Goal: Task Accomplishment & Management: Manage account settings

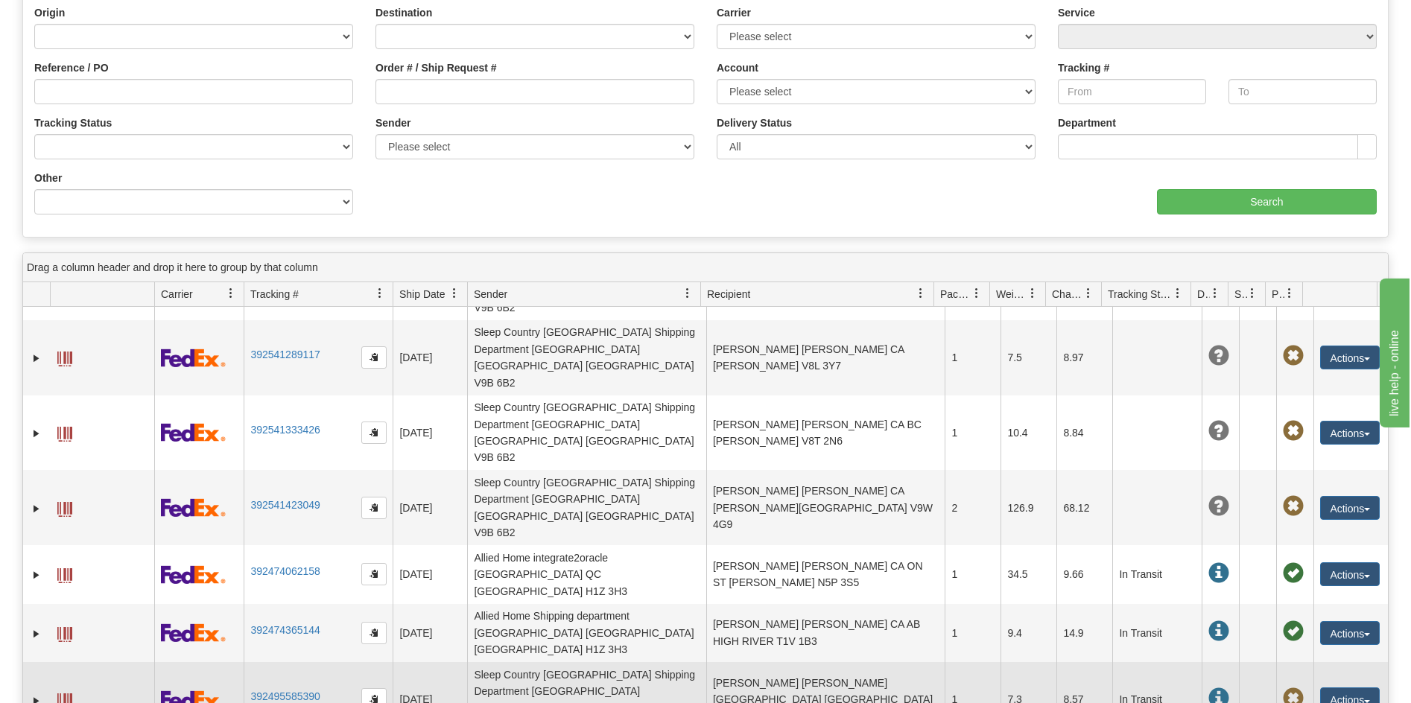
scroll to position [298, 0]
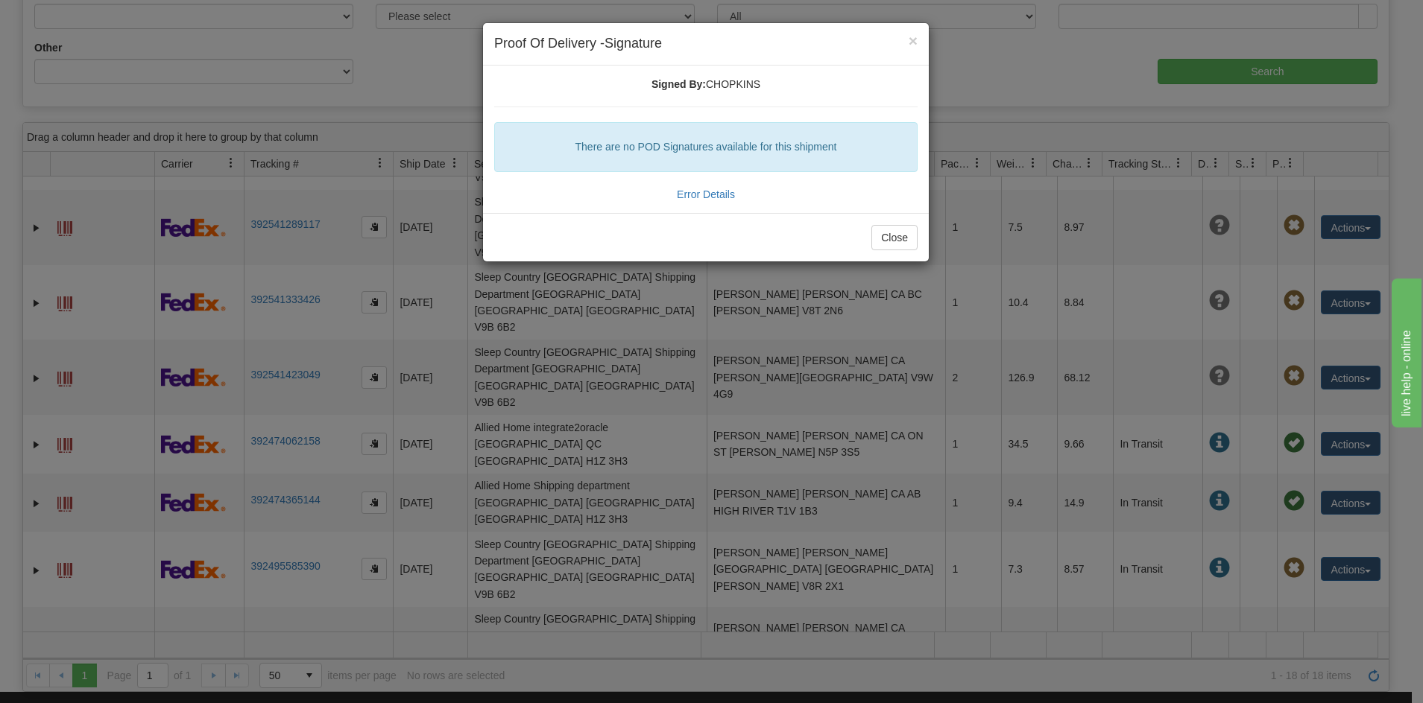
click at [603, 150] on h5 "There are no POD Signatures available for this shipment" at bounding box center [705, 147] width 399 height 11
click at [885, 241] on button "Close" at bounding box center [894, 237] width 46 height 25
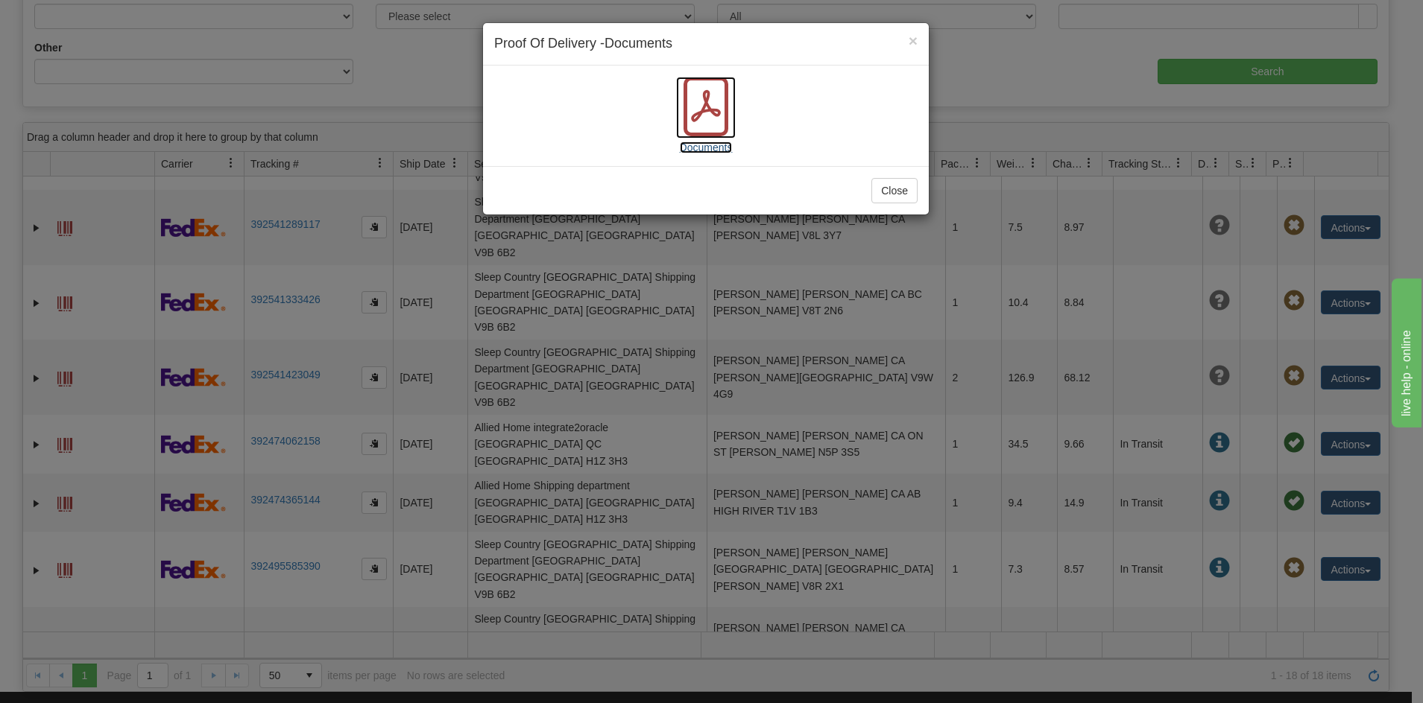
click at [695, 110] on icon at bounding box center [706, 107] width 60 height 60
click at [895, 195] on button "Close" at bounding box center [894, 190] width 46 height 25
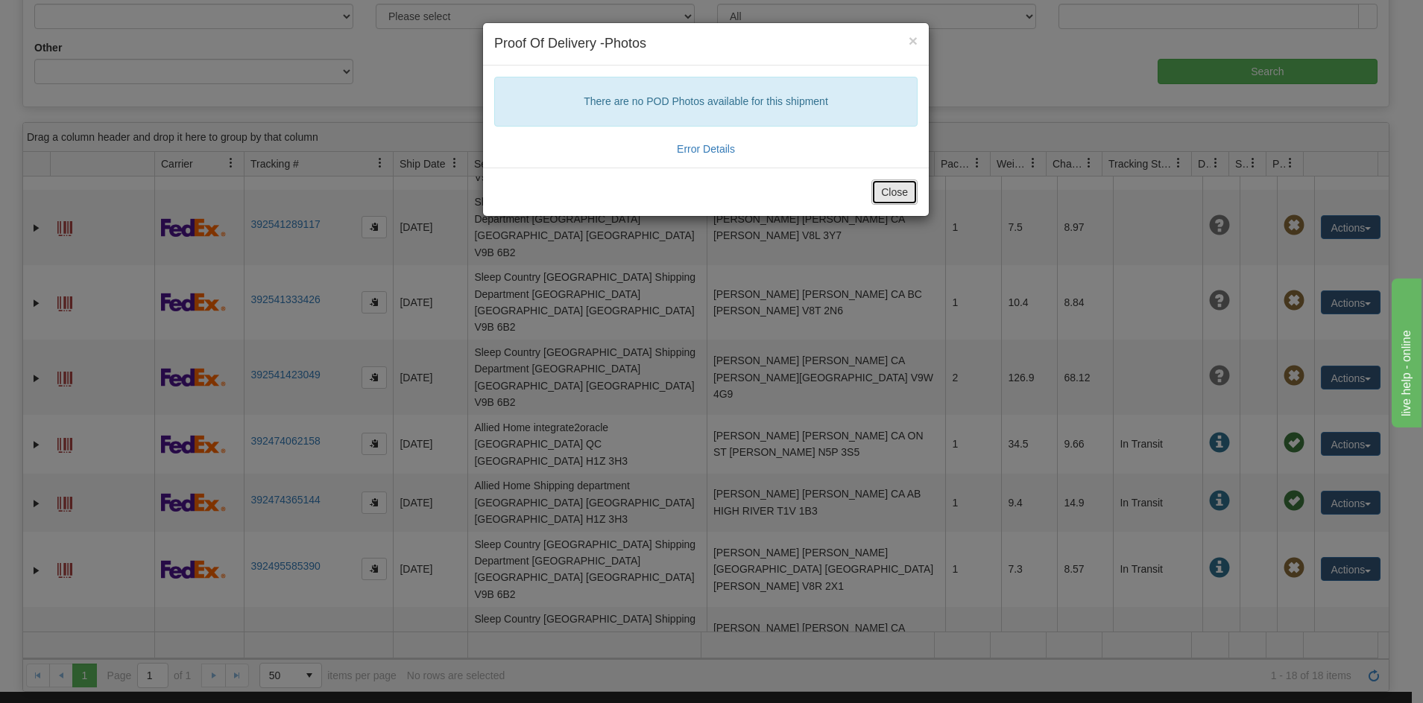
click at [903, 192] on button "Close" at bounding box center [894, 192] width 46 height 25
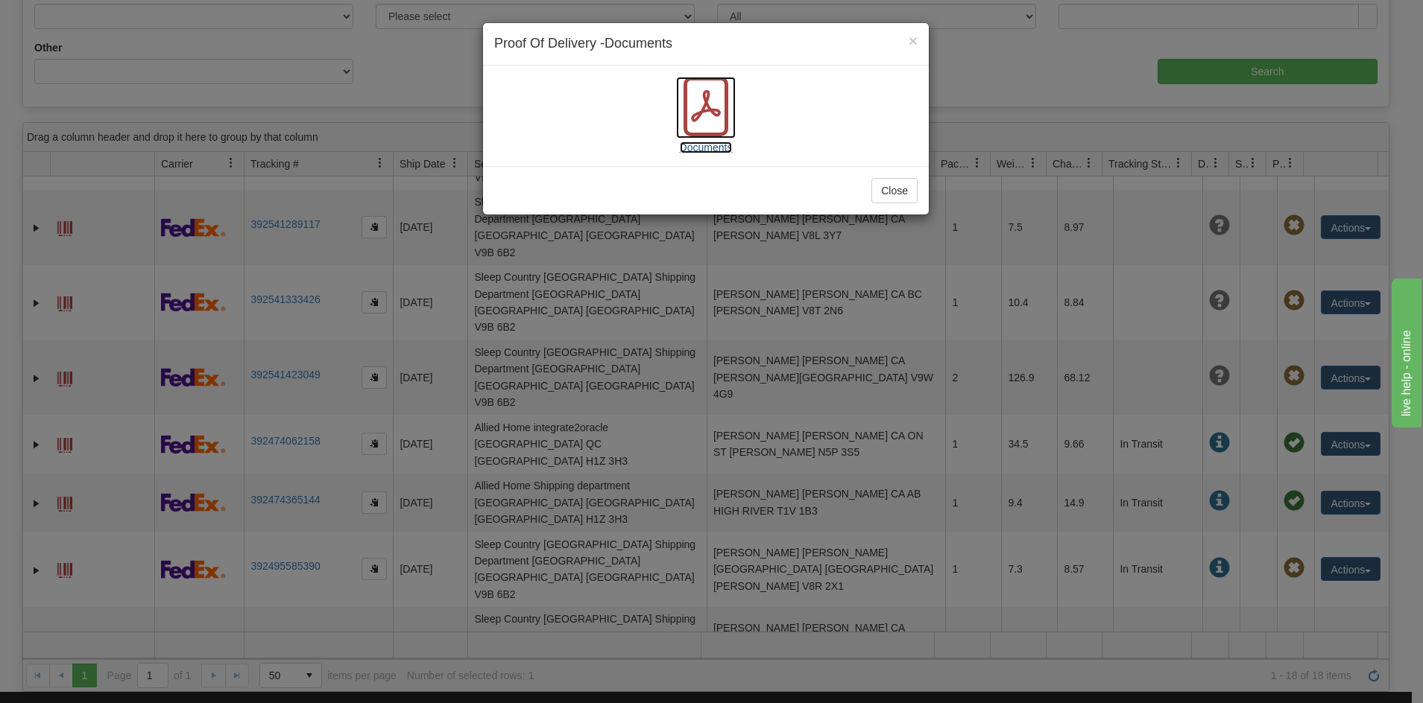
click at [702, 143] on span "Documents" at bounding box center [706, 148] width 53 height 12
click at [905, 189] on button "Close" at bounding box center [894, 190] width 46 height 25
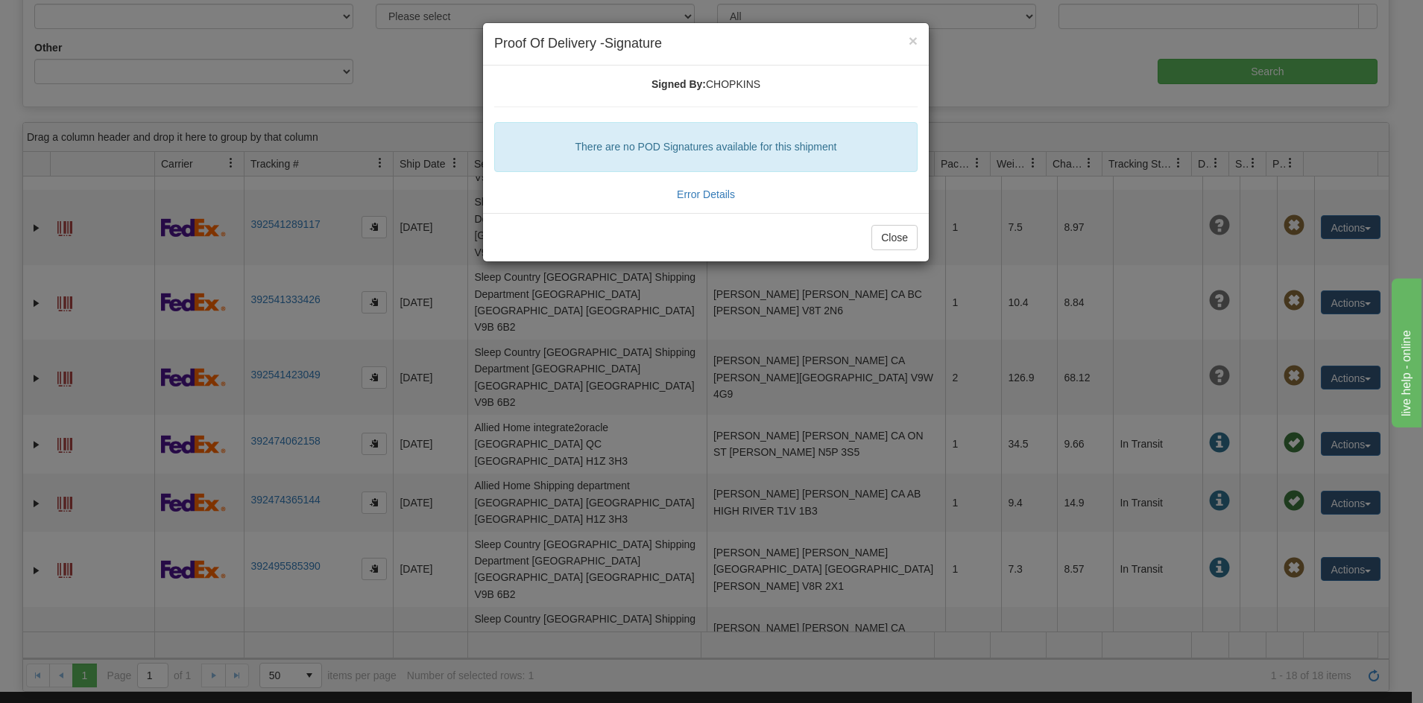
click at [701, 148] on h5 "There are no POD Signatures available for this shipment" at bounding box center [705, 147] width 399 height 11
click at [763, 166] on div "There are no POD Signatures available for this shipment" at bounding box center [705, 147] width 423 height 50
click at [899, 241] on button "Close" at bounding box center [894, 237] width 46 height 25
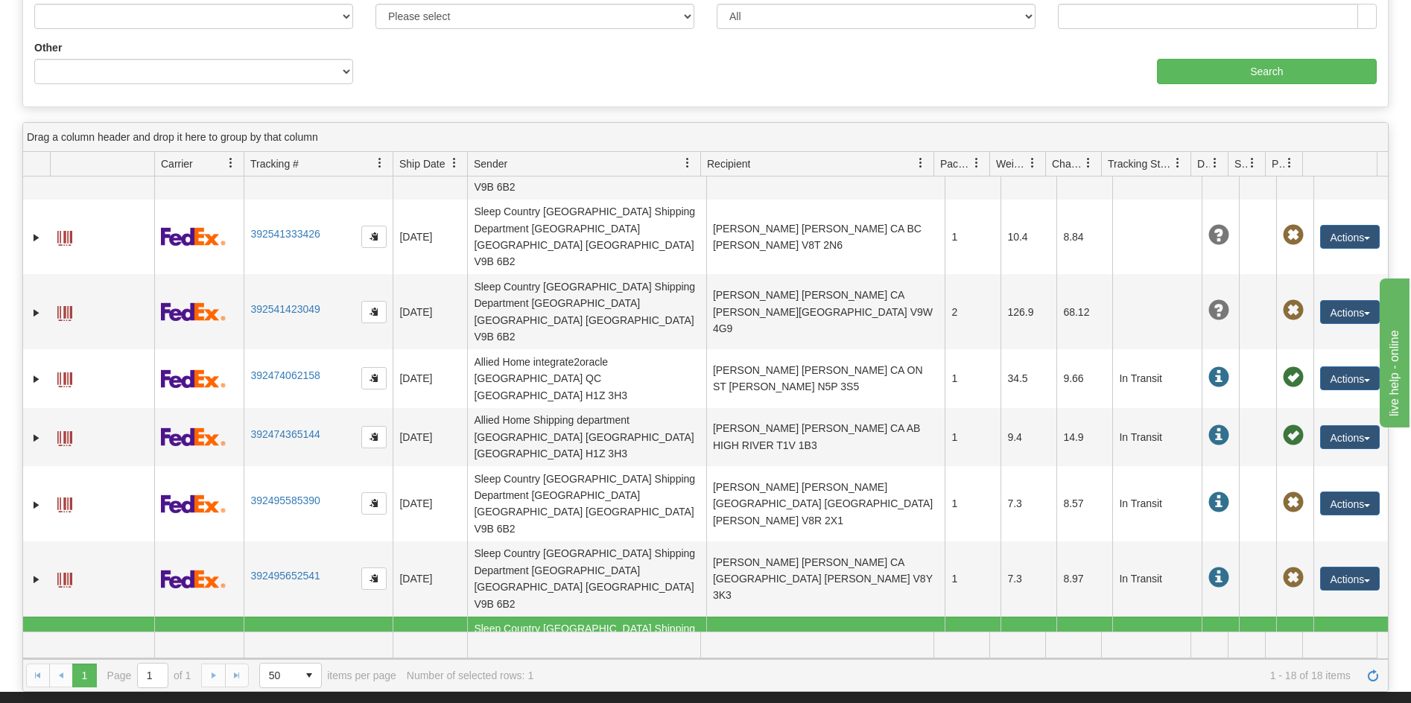
scroll to position [365, 0]
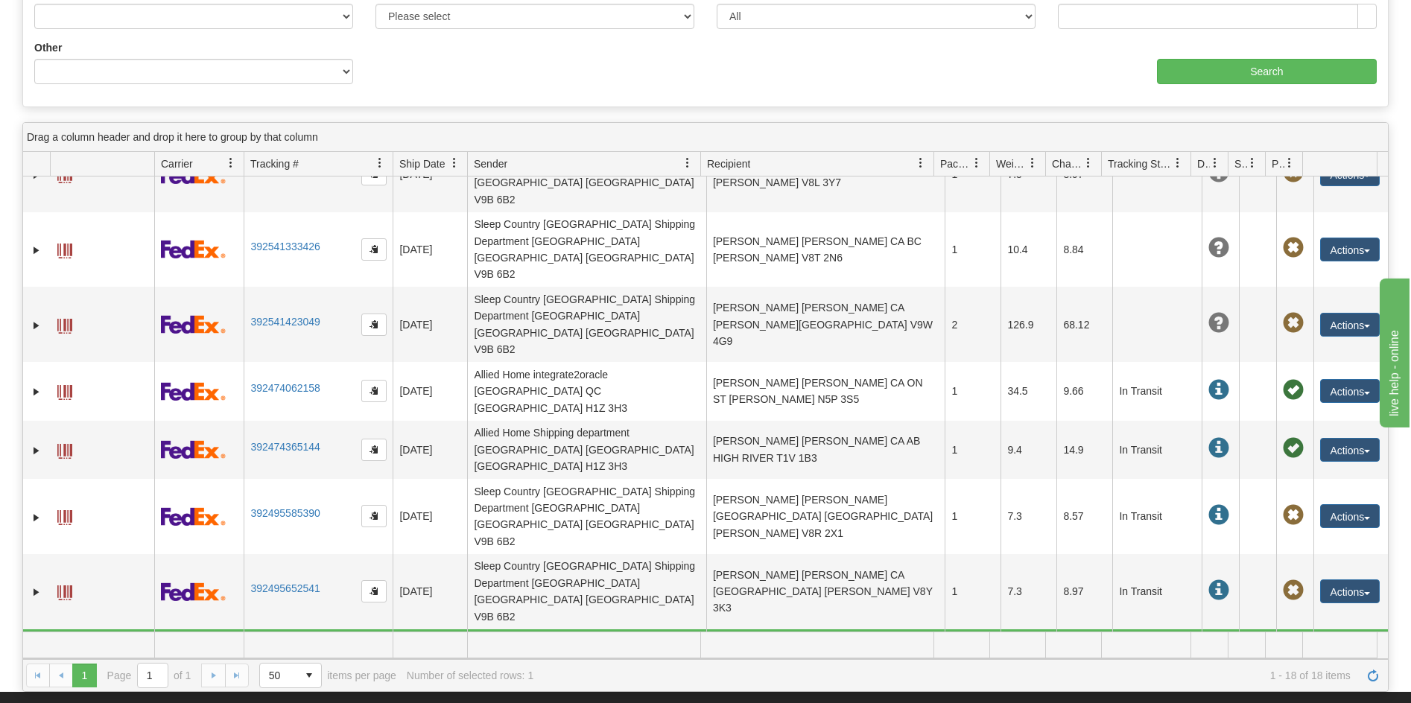
click at [1352, 655] on button "Actions" at bounding box center [1351, 667] width 60 height 24
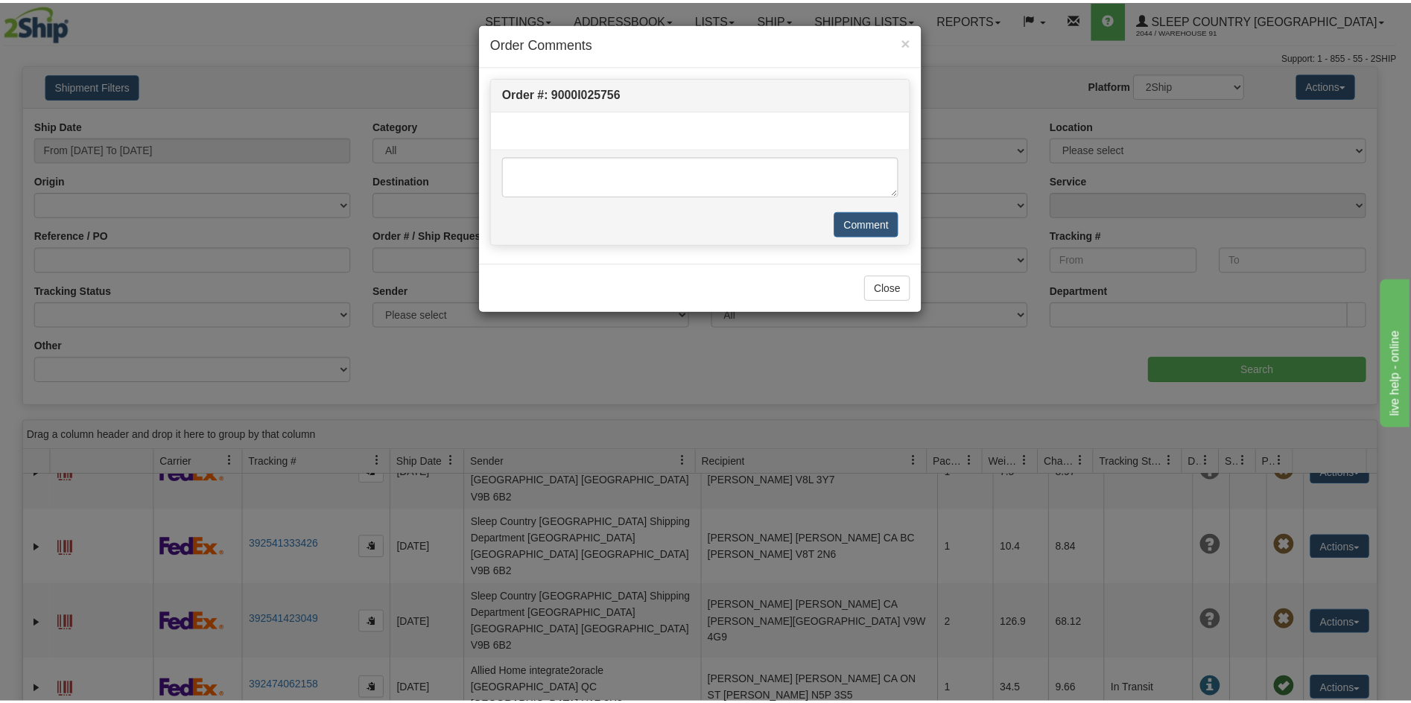
scroll to position [312, 0]
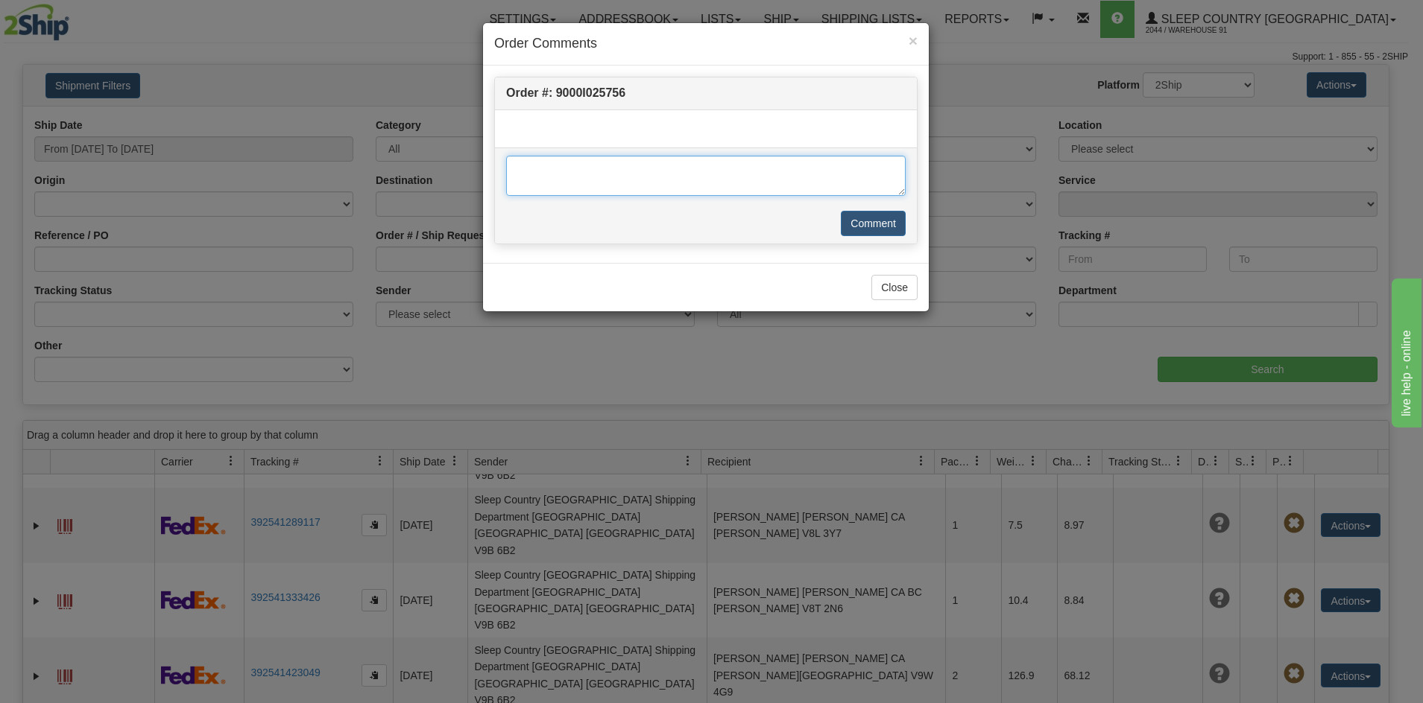
click at [655, 174] on textarea at bounding box center [705, 176] width 399 height 40
drag, startPoint x: 898, startPoint y: 170, endPoint x: 370, endPoint y: 159, distance: 528.5
click at [370, 159] on div "× Order Comments Order #: 9000I025756 Customer has called to let us know that t…" at bounding box center [711, 351] width 1423 height 703
type textarea "Customer has called to let us know that they have not received the item but says"
drag, startPoint x: 891, startPoint y: 294, endPoint x: 914, endPoint y: 352, distance: 63.2
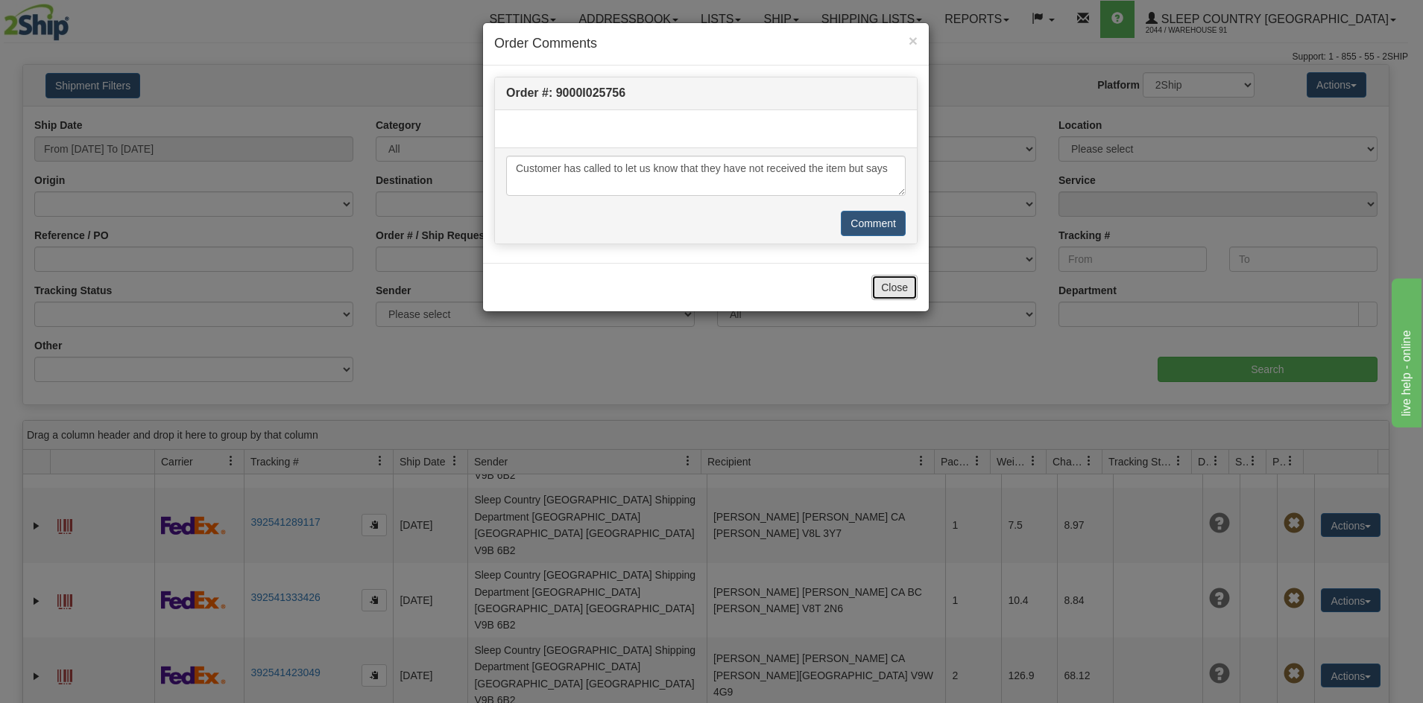
click at [893, 294] on button "Close" at bounding box center [894, 287] width 46 height 25
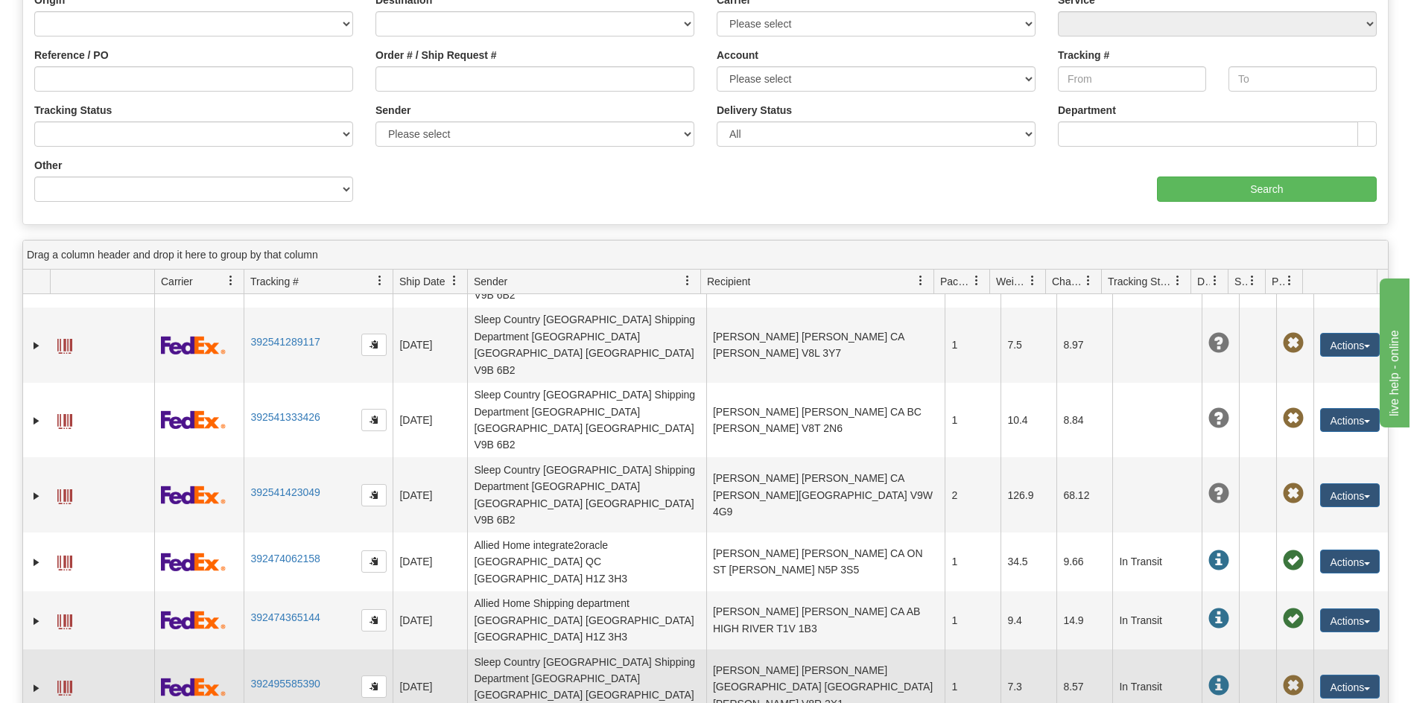
scroll to position [224, 0]
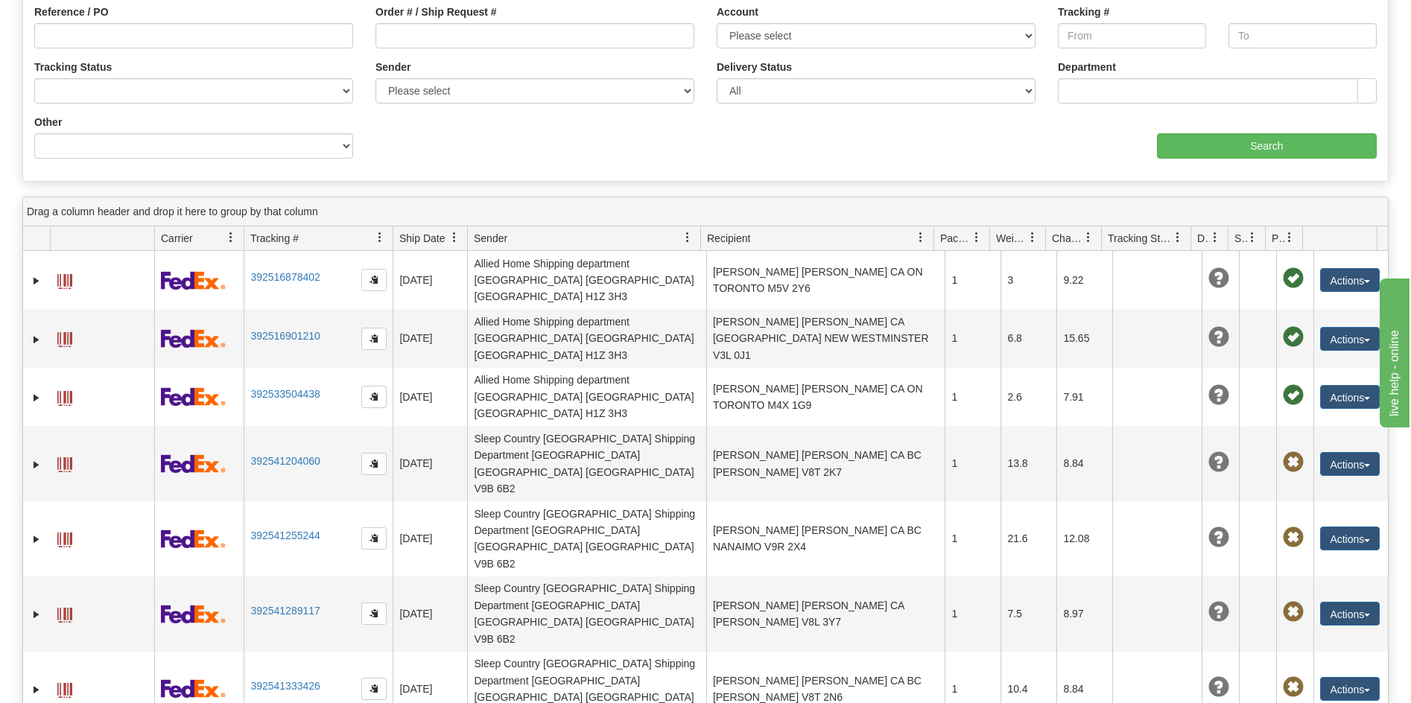
scroll to position [0, 0]
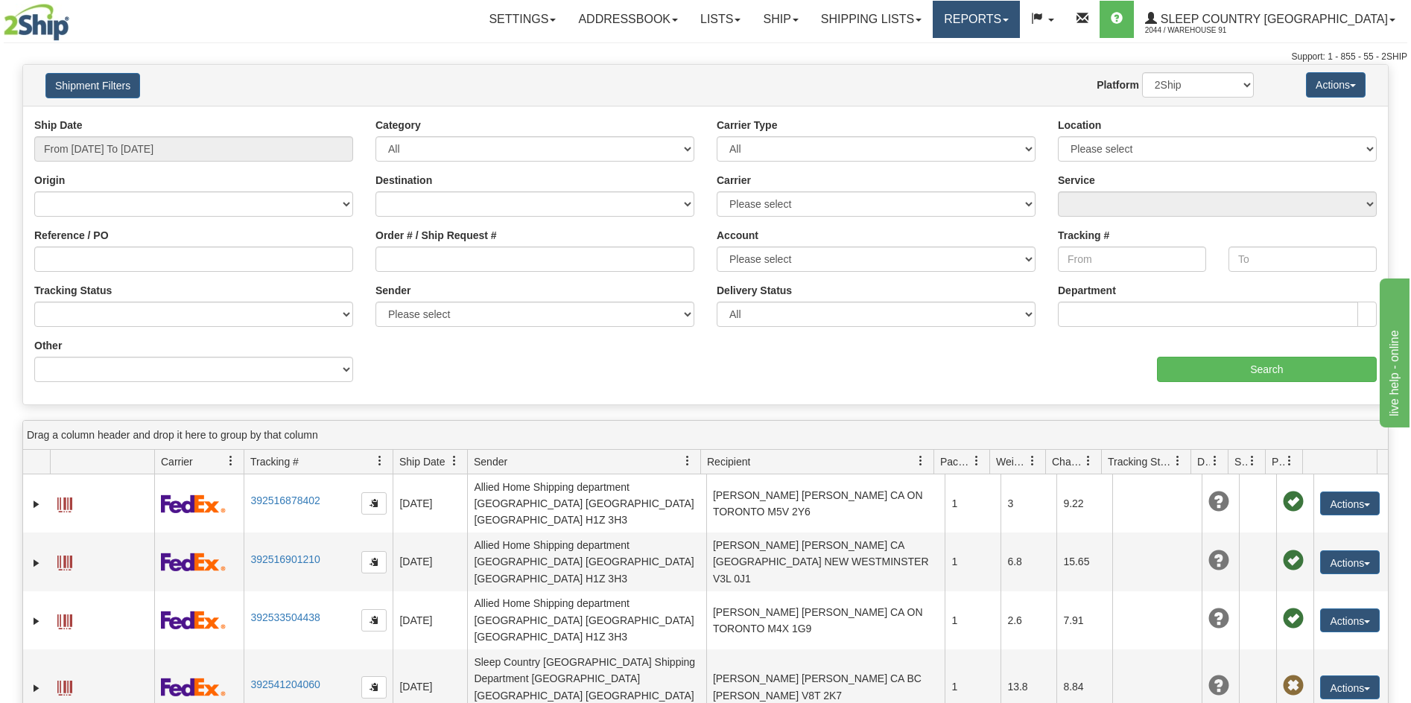
click at [1020, 23] on link "Reports" at bounding box center [976, 19] width 87 height 37
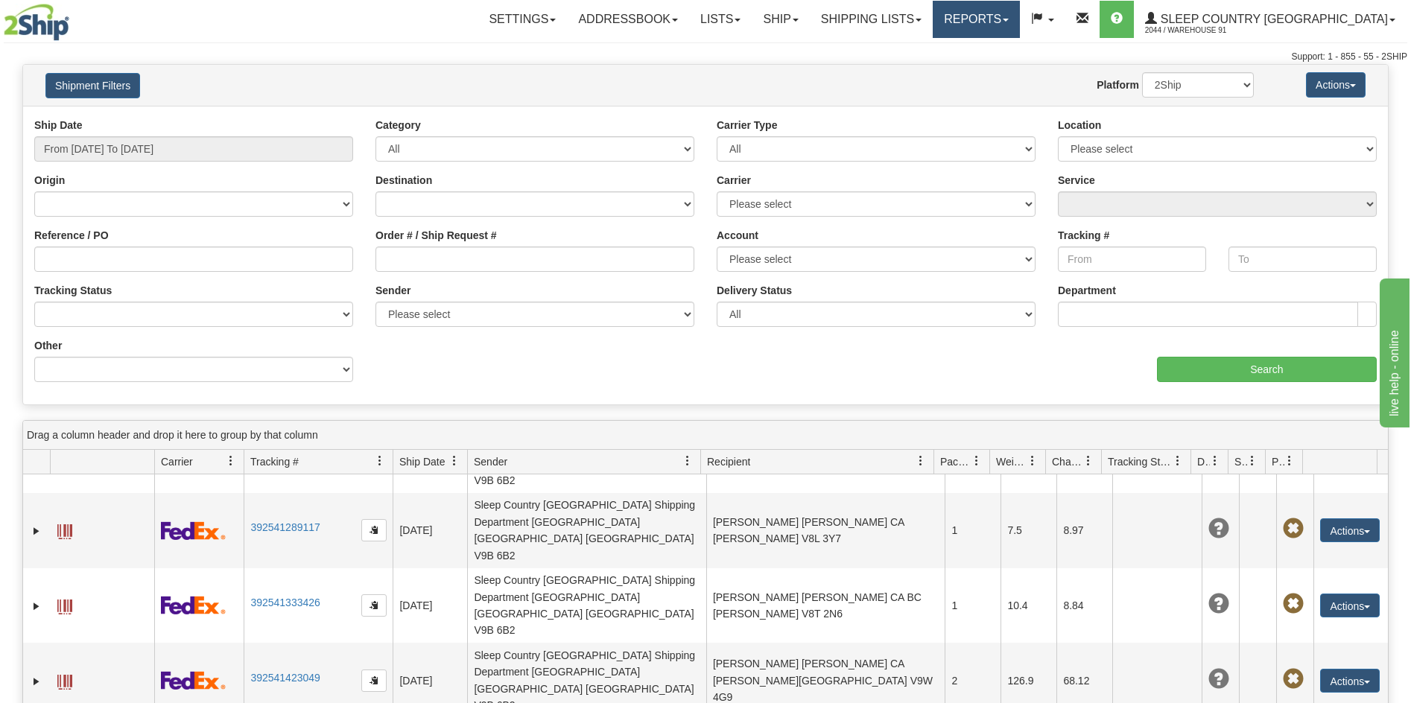
scroll to position [312, 0]
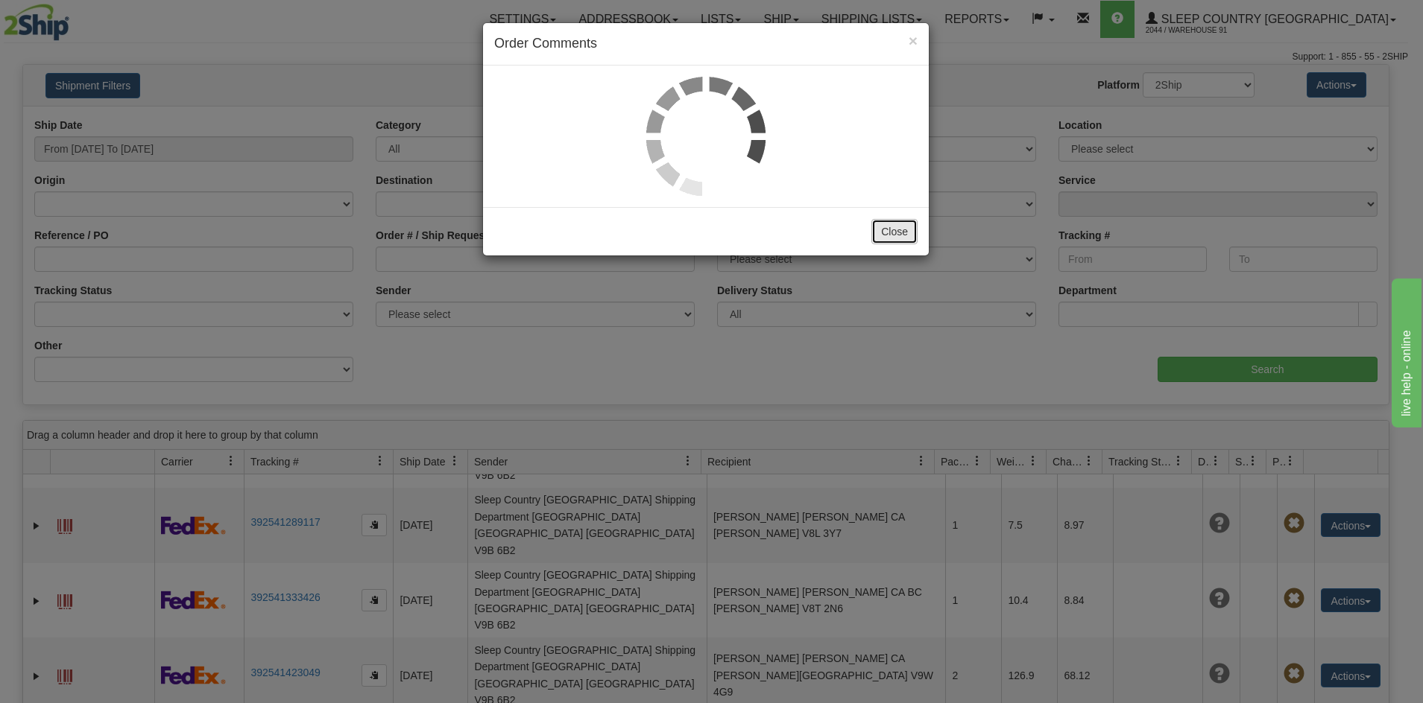
click at [887, 228] on button "Close" at bounding box center [894, 231] width 46 height 25
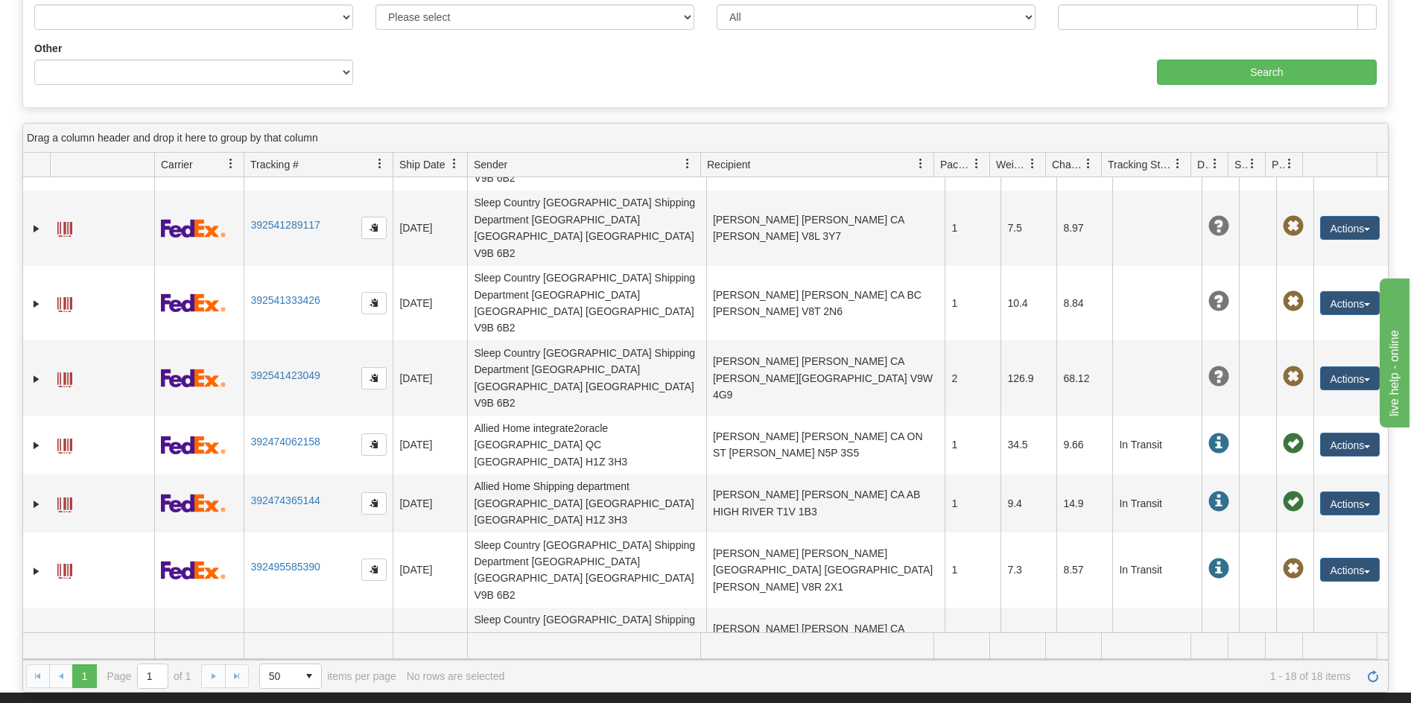
scroll to position [298, 0]
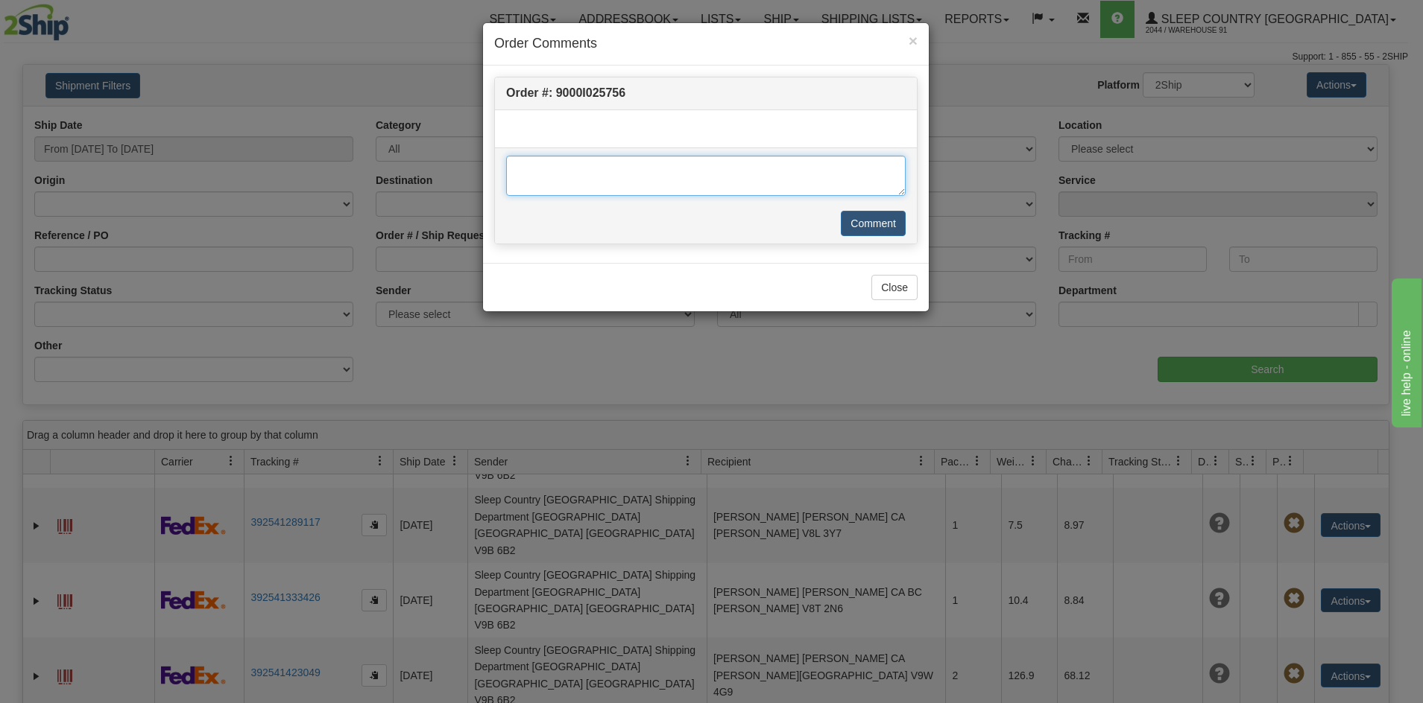
click at [603, 189] on textarea at bounding box center [705, 176] width 399 height 40
paste textarea "Customer has called to let us know that they have not received the item but says"
click at [601, 184] on textarea "Customer has called to let us know that they have not received the item but say…" at bounding box center [705, 176] width 399 height 40
type textarea "Customer has called to let us know that they have not received the item but say…"
click at [858, 218] on button "Comment" at bounding box center [873, 223] width 65 height 25
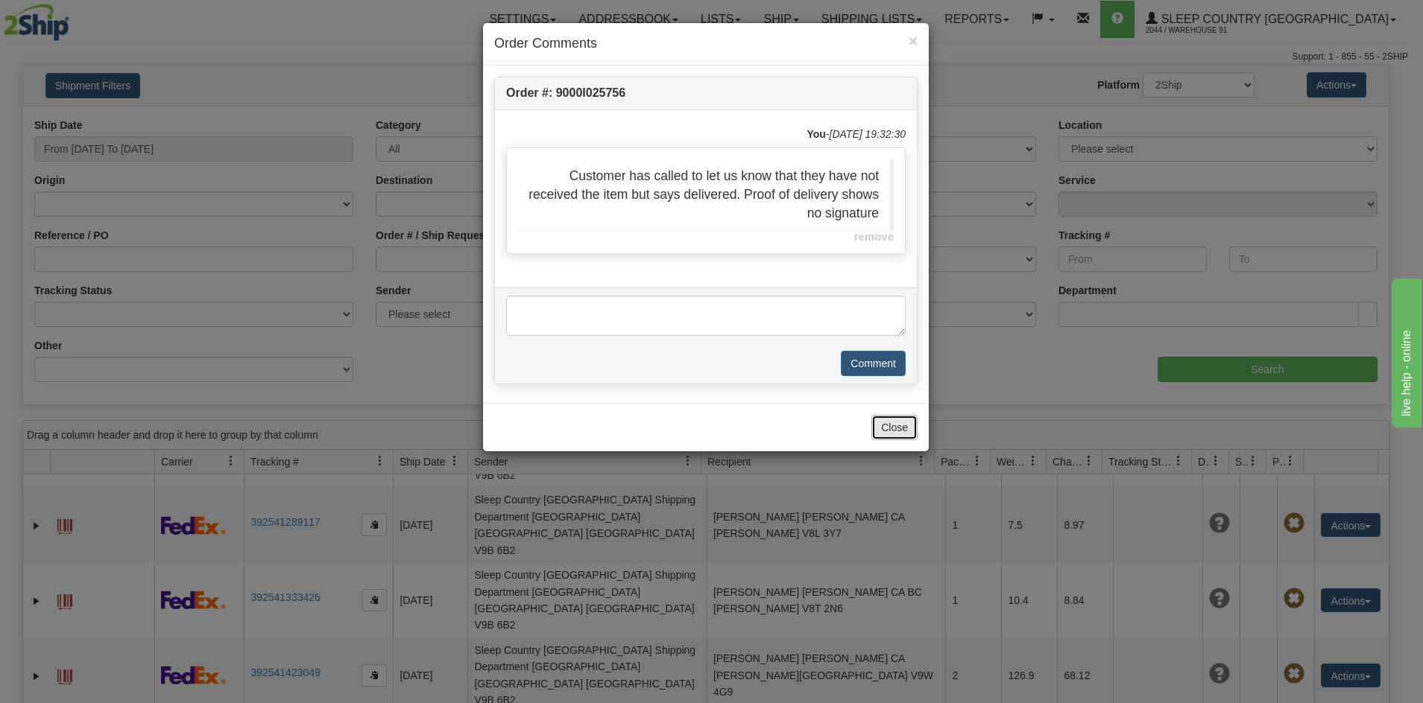
click at [881, 429] on button "Close" at bounding box center [894, 427] width 46 height 25
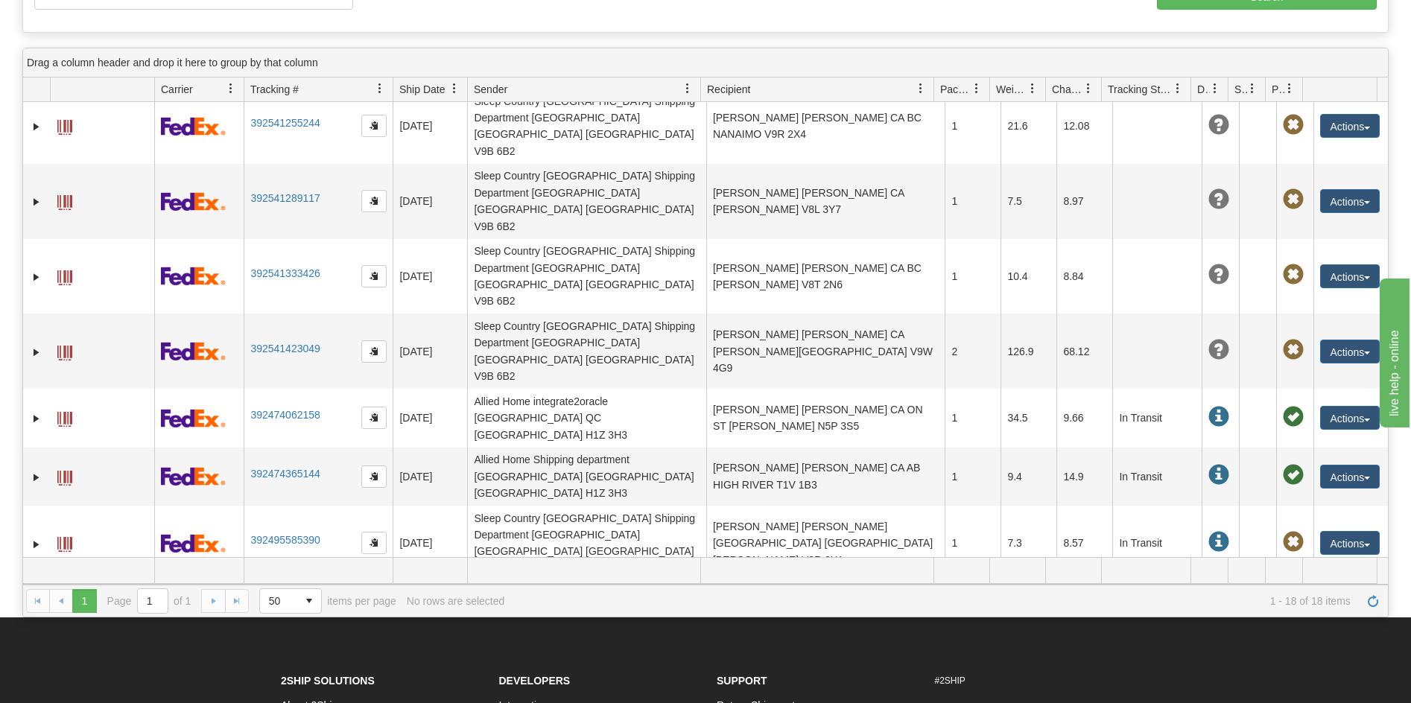
scroll to position [238, 0]
